Goal: Task Accomplishment & Management: Manage account settings

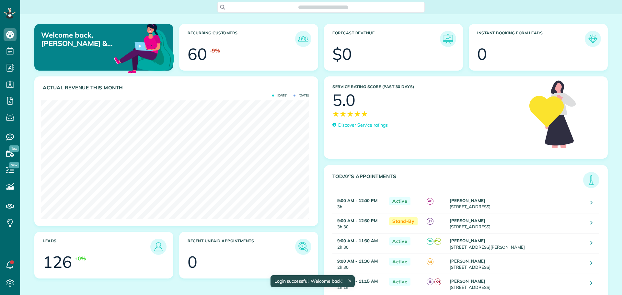
scroll to position [119, 267]
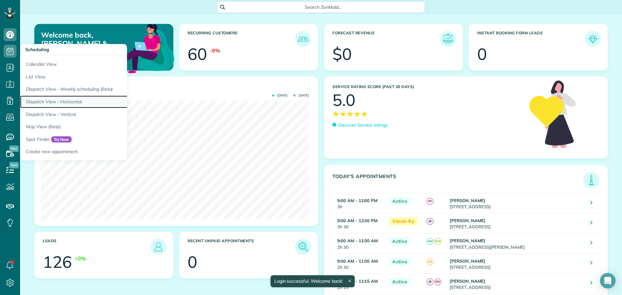
click at [70, 100] on link "Dispatch View - Horizontal" at bounding box center [101, 102] width 162 height 13
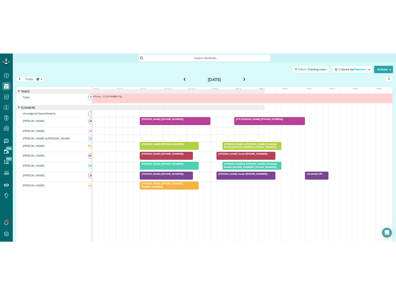
scroll to position [295, 20]
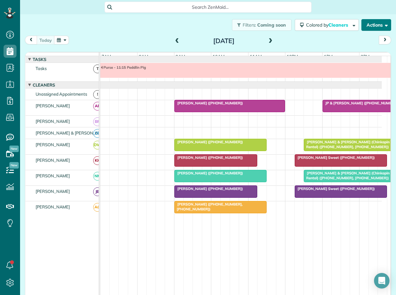
click at [364, 23] on button "Actions" at bounding box center [377, 25] width 30 height 12
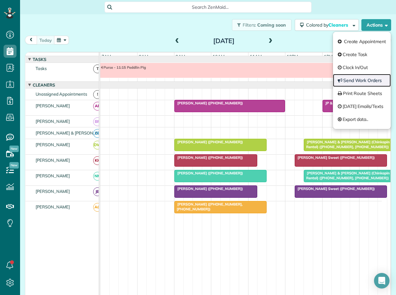
click at [357, 78] on link "Send Work Orders" at bounding box center [362, 80] width 58 height 13
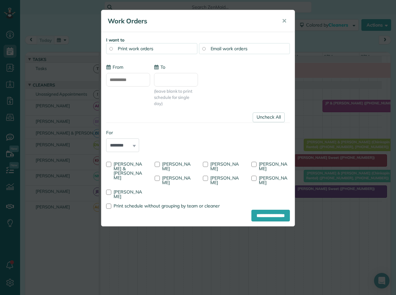
type input "**********"
click at [108, 163] on div at bounding box center [108, 164] width 5 height 5
click at [156, 162] on div at bounding box center [157, 164] width 5 height 5
click at [204, 178] on div at bounding box center [205, 177] width 5 height 5
click at [259, 209] on input "**********" at bounding box center [271, 215] width 39 height 12
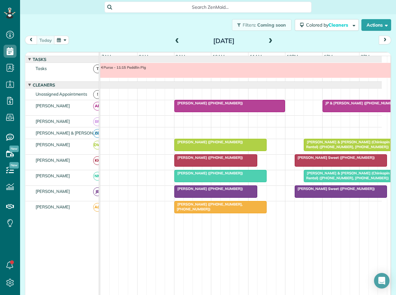
click at [176, 40] on span at bounding box center [177, 41] width 7 height 6
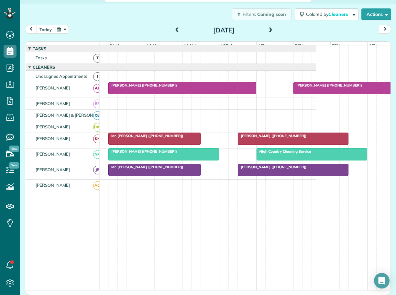
scroll to position [0, 67]
click at [272, 169] on span "Pam Vinson (+19102008011)" at bounding box center [270, 166] width 69 height 5
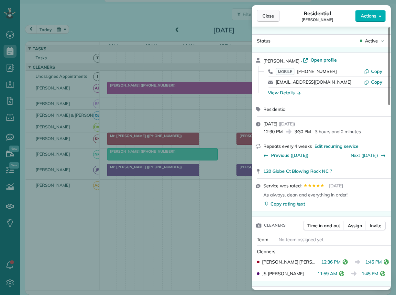
click at [275, 15] on button "Close" at bounding box center [268, 16] width 23 height 12
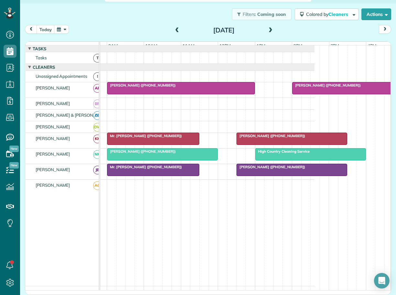
click at [174, 29] on span at bounding box center [177, 31] width 7 height 6
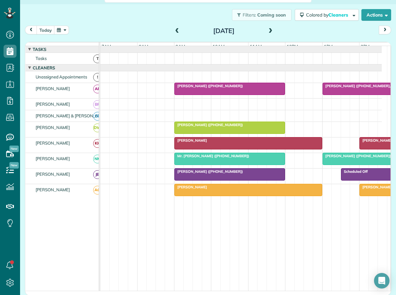
click at [192, 189] on span "Daniel Rogers" at bounding box center [190, 187] width 33 height 5
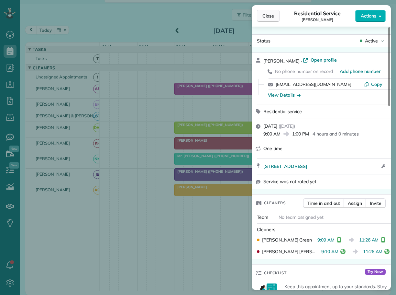
click at [267, 14] on span "Close" at bounding box center [269, 16] width 12 height 6
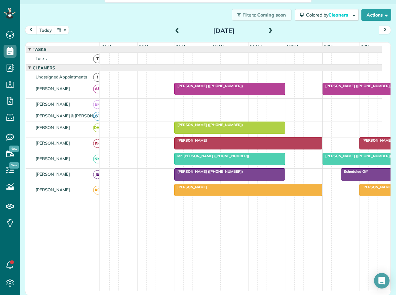
click at [370, 189] on span "Liz Crawford (+12394042178)" at bounding box center [393, 187] width 69 height 5
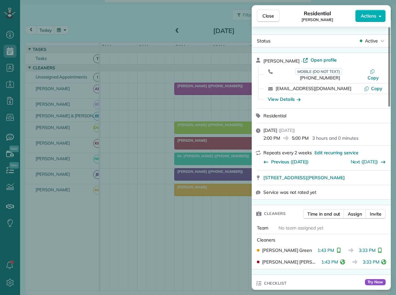
drag, startPoint x: 271, startPoint y: 16, endPoint x: 274, endPoint y: 28, distance: 12.8
click at [271, 16] on span "Close" at bounding box center [269, 16] width 12 height 6
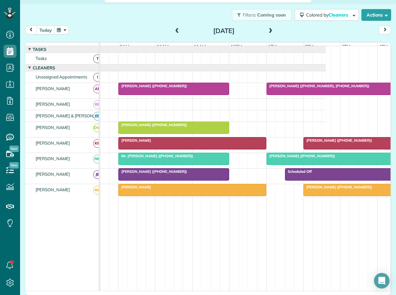
scroll to position [0, 58]
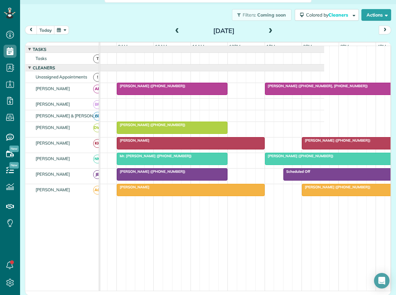
click at [276, 158] on span "Ashley Colquitt (+12147695179)" at bounding box center [299, 155] width 69 height 5
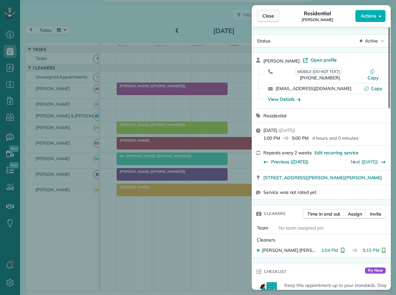
click at [267, 15] on span "Close" at bounding box center [269, 16] width 12 height 6
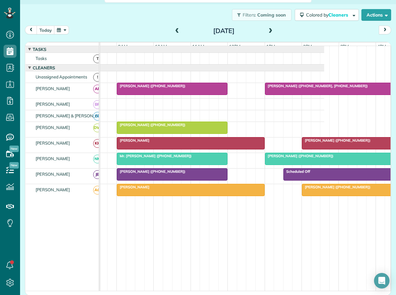
click at [270, 31] on span at bounding box center [270, 31] width 7 height 6
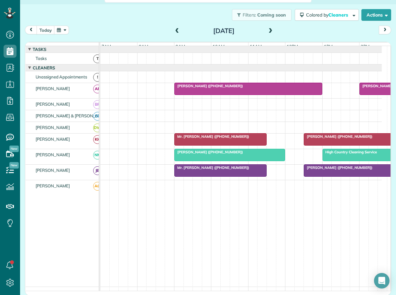
click at [351, 154] on span "High Country Cleaning Service" at bounding box center [349, 152] width 55 height 5
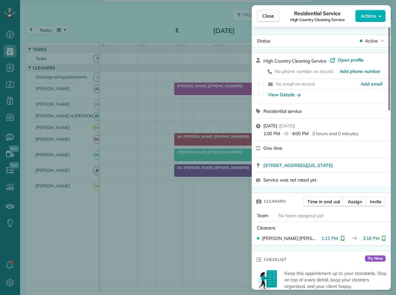
click at [273, 17] on span "Close" at bounding box center [269, 16] width 12 height 6
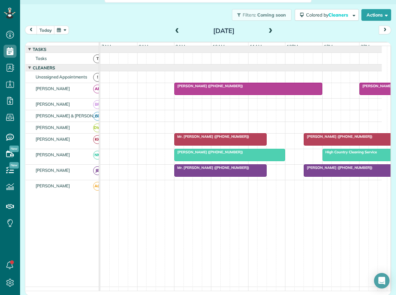
click at [369, 88] on span "Mr. Bobby Sisk (+17048190710)" at bounding box center [393, 86] width 69 height 5
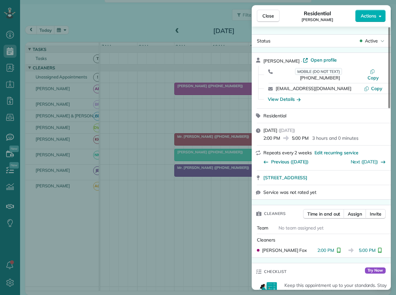
drag, startPoint x: 268, startPoint y: 17, endPoint x: 242, endPoint y: 55, distance: 46.1
click at [268, 17] on span "Close" at bounding box center [269, 16] width 12 height 6
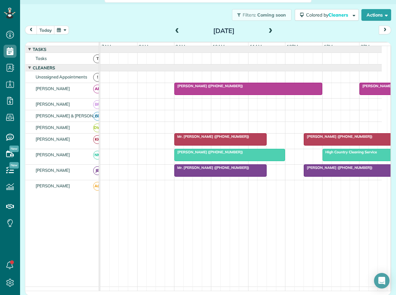
click at [210, 88] on span "Valerie Purcell (+18282924702)" at bounding box center [208, 86] width 69 height 5
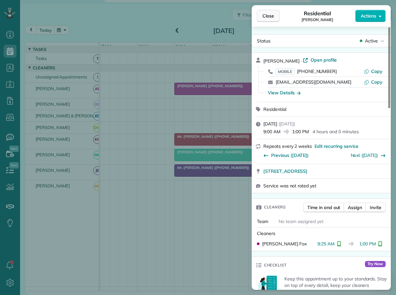
click at [269, 17] on span "Close" at bounding box center [269, 16] width 12 height 6
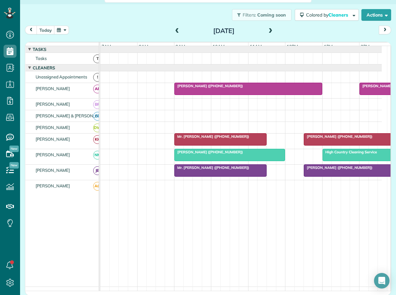
click at [322, 139] on span "Pam Vinson (+19102008011)" at bounding box center [338, 136] width 69 height 5
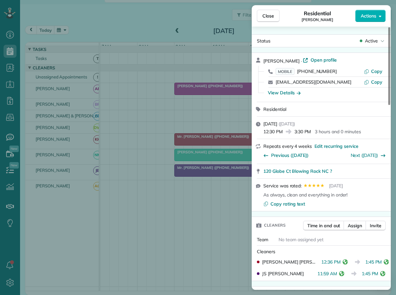
drag, startPoint x: 266, startPoint y: 16, endPoint x: 284, endPoint y: 31, distance: 22.8
click at [266, 16] on span "Close" at bounding box center [269, 16] width 12 height 6
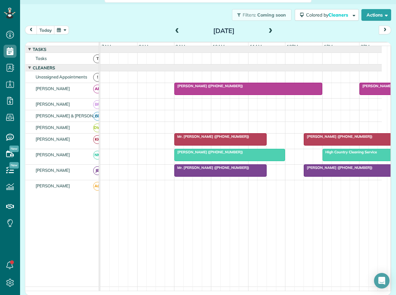
click at [324, 139] on span "Pam Vinson (+19102008011)" at bounding box center [338, 136] width 69 height 5
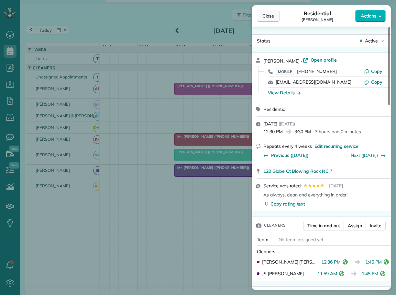
click at [266, 17] on span "Close" at bounding box center [269, 16] width 12 height 6
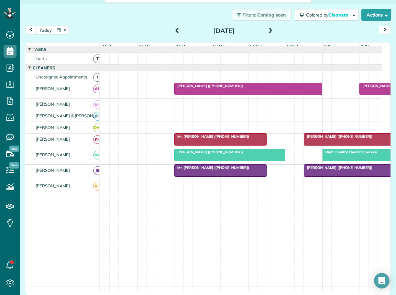
click at [208, 139] on span "Mr. Rob Howard (+18282170506)" at bounding box center [211, 136] width 75 height 5
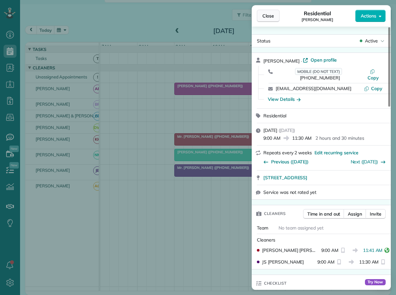
click at [266, 15] on span "Close" at bounding box center [269, 16] width 12 height 6
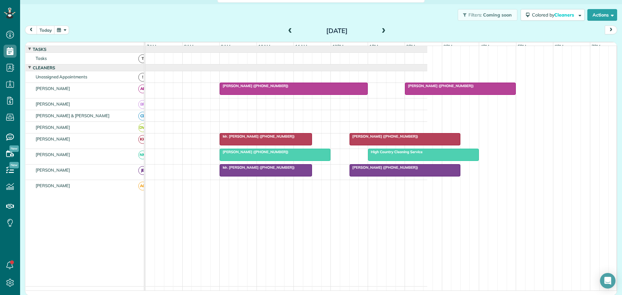
scroll to position [295, 20]
click at [45, 29] on button "today" at bounding box center [46, 30] width 18 height 9
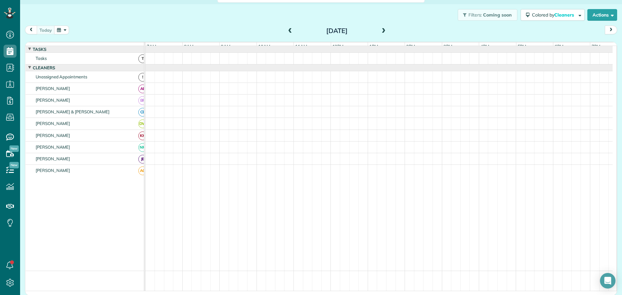
scroll to position [7, 0]
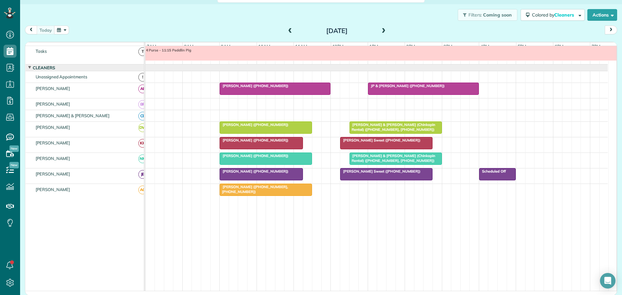
click at [66, 27] on button "button" at bounding box center [61, 30] width 15 height 9
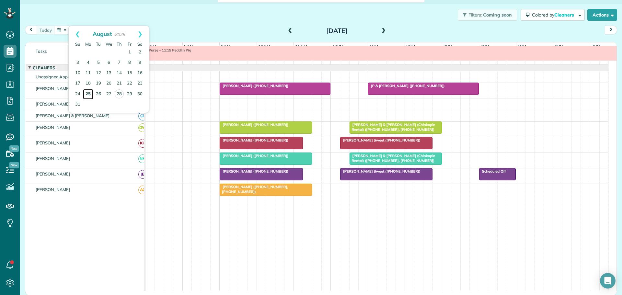
click at [89, 92] on link "25" at bounding box center [88, 94] width 10 height 10
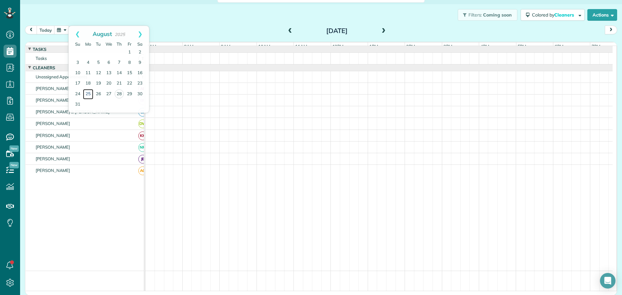
scroll to position [0, 0]
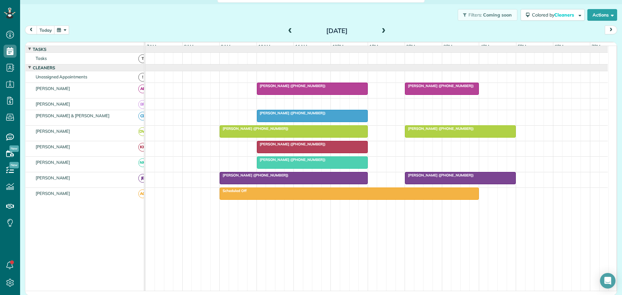
click at [381, 29] on span at bounding box center [383, 31] width 7 height 6
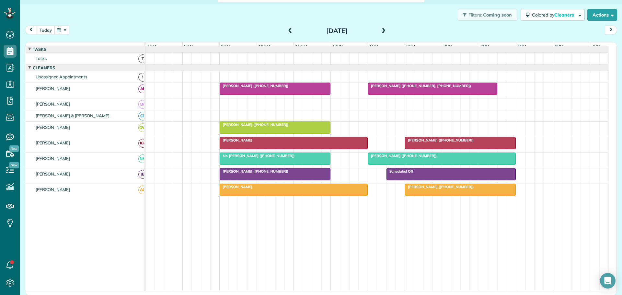
drag, startPoint x: 42, startPoint y: 28, endPoint x: 61, endPoint y: 38, distance: 21.3
click at [44, 28] on button "today" at bounding box center [46, 30] width 18 height 9
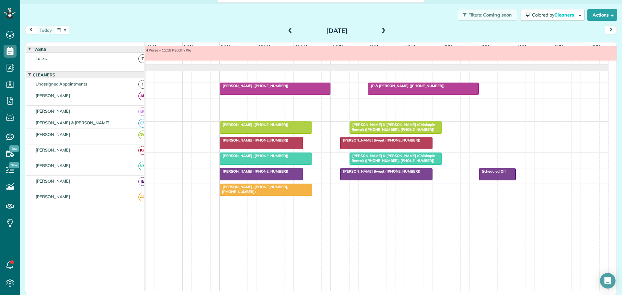
scroll to position [7, 0]
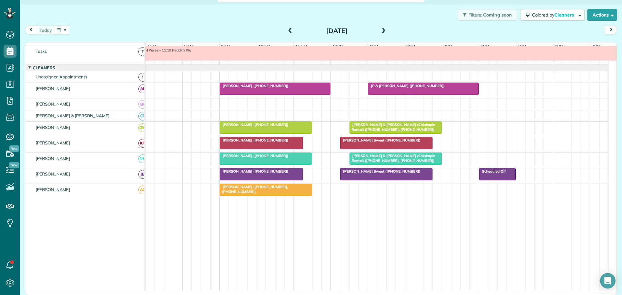
click at [380, 30] on span at bounding box center [383, 31] width 7 height 6
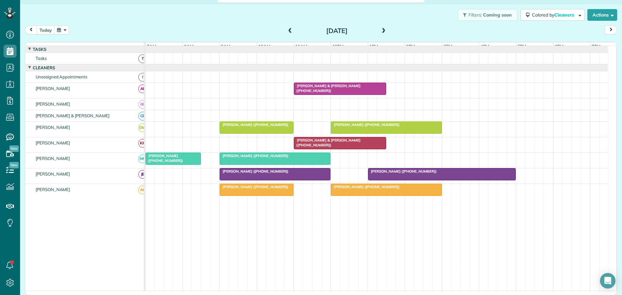
click at [230, 163] on div at bounding box center [275, 159] width 110 height 12
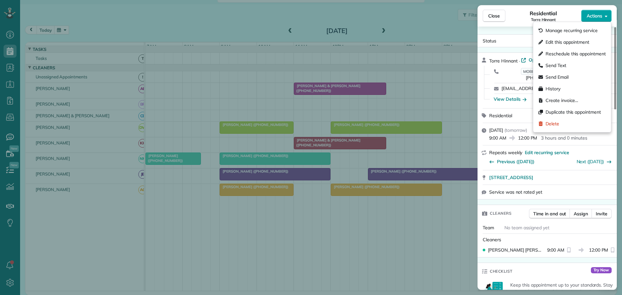
click at [593, 13] on span "Actions" at bounding box center [594, 16] width 16 height 6
click at [556, 124] on span "Delete" at bounding box center [552, 123] width 14 height 6
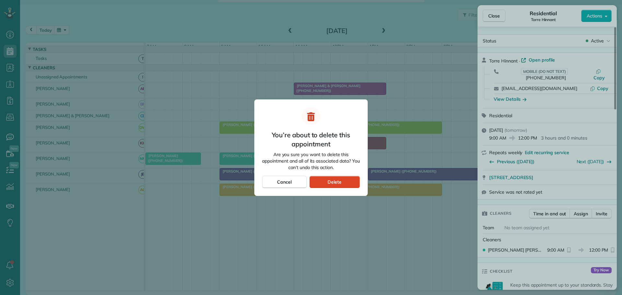
click at [336, 181] on span "Delete" at bounding box center [334, 182] width 14 height 6
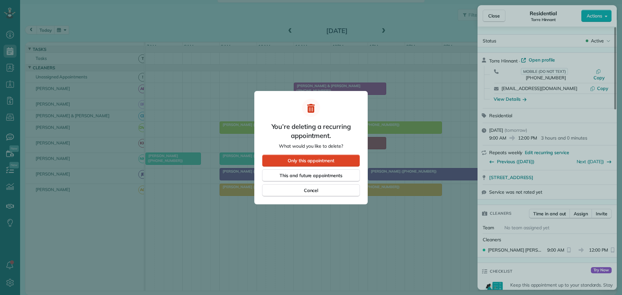
click at [317, 158] on span "Only this appointment" at bounding box center [310, 160] width 47 height 6
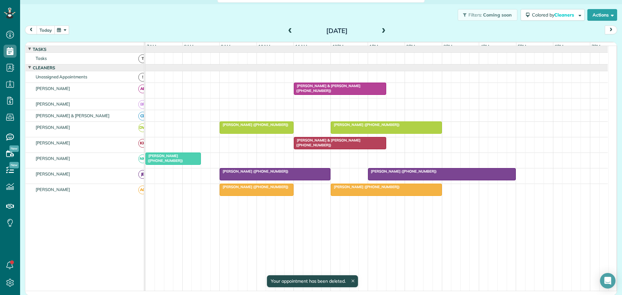
click at [44, 32] on button "today" at bounding box center [46, 30] width 18 height 9
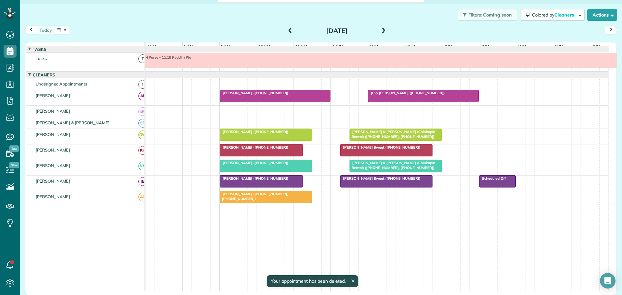
scroll to position [7, 0]
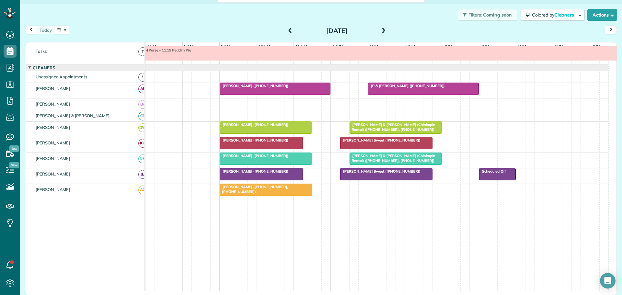
click at [265, 174] on span "Lea Watson (+18643604000)" at bounding box center [253, 171] width 69 height 5
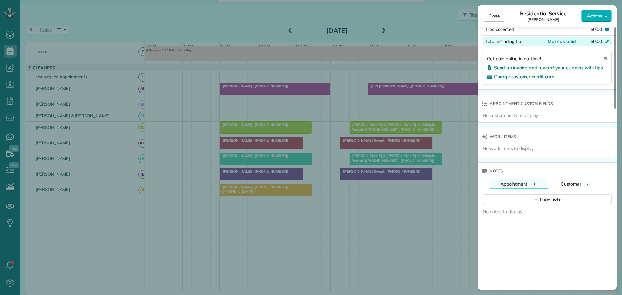
scroll to position [421, 0]
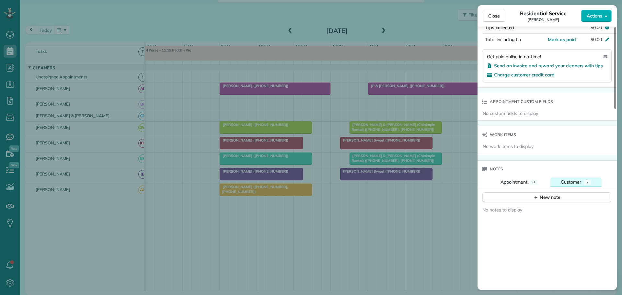
click at [574, 179] on span "Customer" at bounding box center [570, 182] width 20 height 6
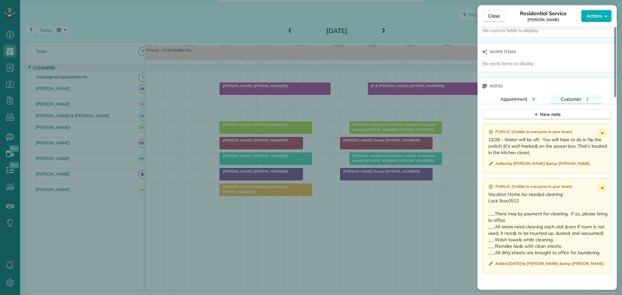
scroll to position [518, 0]
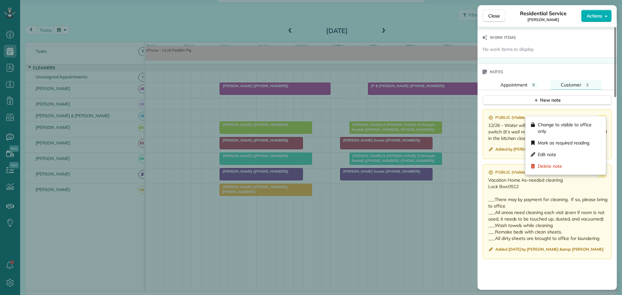
click at [603, 115] on icon at bounding box center [602, 119] width 8 height 8
click at [554, 166] on span "Delete note" at bounding box center [549, 166] width 24 height 6
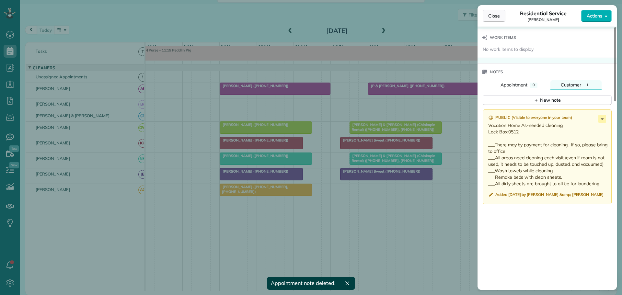
click at [492, 16] on span "Close" at bounding box center [494, 16] width 12 height 6
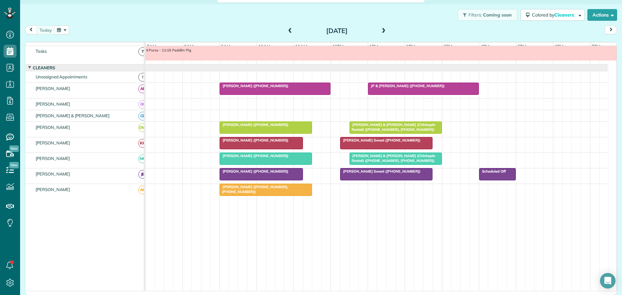
click at [65, 30] on button "button" at bounding box center [61, 30] width 15 height 9
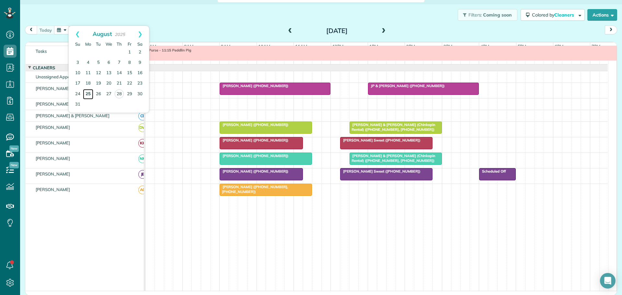
click at [88, 93] on link "25" at bounding box center [88, 94] width 10 height 10
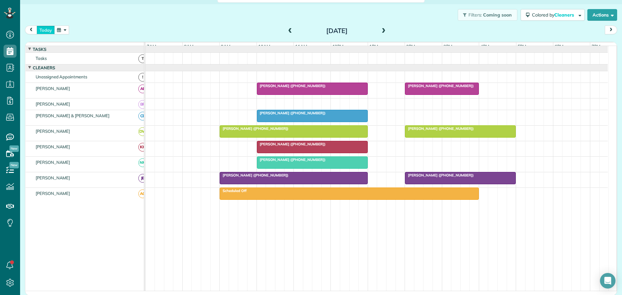
click at [47, 28] on button "today" at bounding box center [46, 30] width 18 height 9
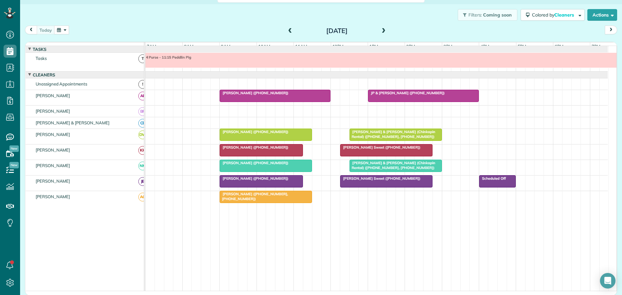
scroll to position [7, 0]
